Goal: Complete application form

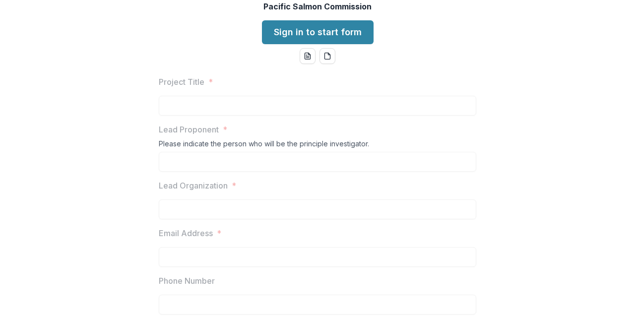
scroll to position [77, 0]
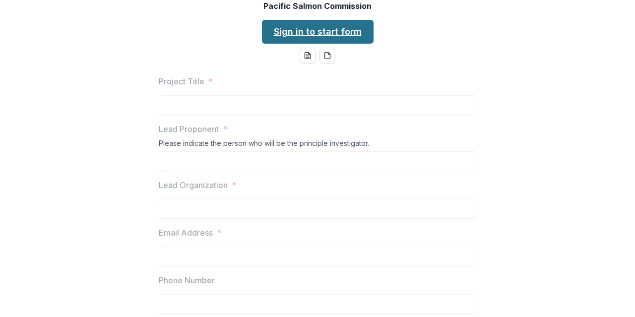
click at [305, 44] on link "Sign in to start form" at bounding box center [318, 32] width 112 height 24
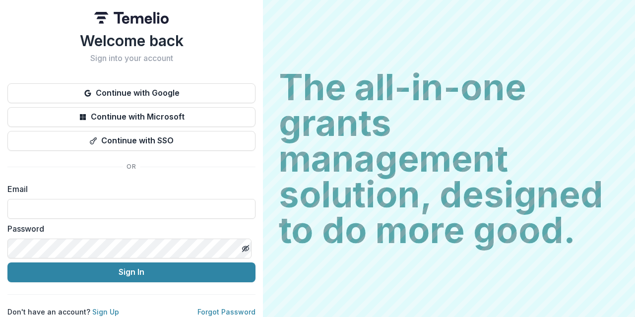
scroll to position [7, 0]
